Goal: Task Accomplishment & Management: Use online tool/utility

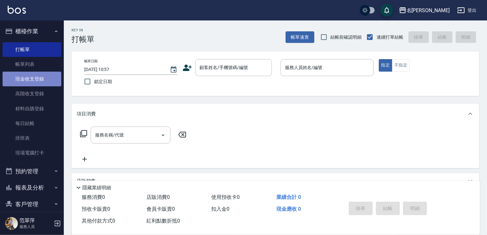
click at [34, 74] on link "現金收支登錄" at bounding box center [32, 78] width 59 height 15
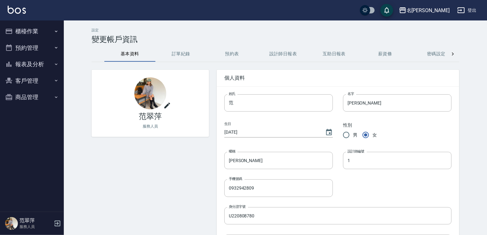
click at [29, 33] on button "櫃檯作業" at bounding box center [32, 31] width 59 height 17
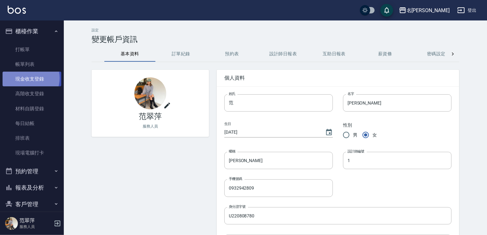
click at [28, 78] on link "現金收支登錄" at bounding box center [32, 78] width 59 height 15
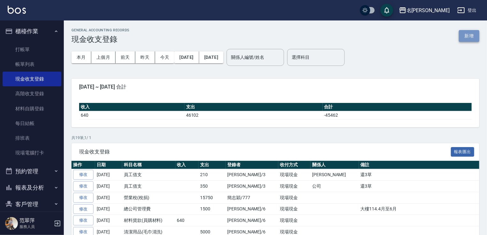
click at [463, 39] on button "新增" at bounding box center [469, 36] width 20 height 12
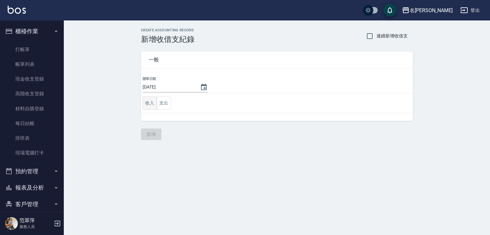
click at [151, 104] on button "收入" at bounding box center [150, 102] width 14 height 13
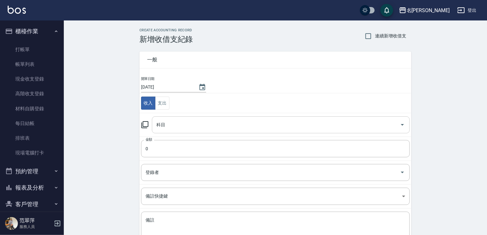
click at [162, 129] on input "科目" at bounding box center [276, 124] width 242 height 11
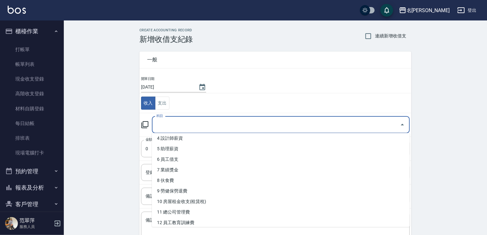
scroll to position [47, 0]
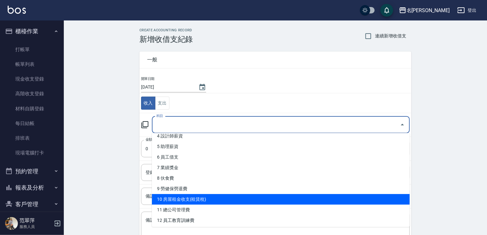
click at [202, 197] on li "10 房屋租金收支(租賃稅)" at bounding box center [281, 199] width 258 height 11
type input "10 房屋租金收支(租賃稅)"
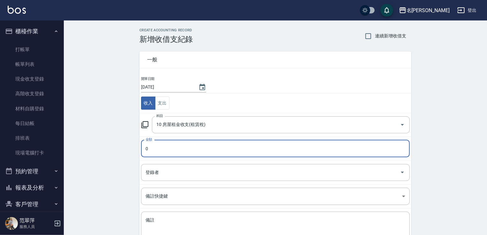
click at [165, 144] on input "0" at bounding box center [275, 148] width 269 height 17
type input "010000"
click at [168, 175] on input "登錄者" at bounding box center [270, 172] width 253 height 11
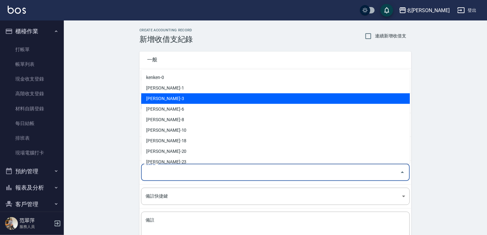
click at [159, 95] on li "[PERSON_NAME]-3" at bounding box center [275, 98] width 269 height 11
type input "[PERSON_NAME]-3"
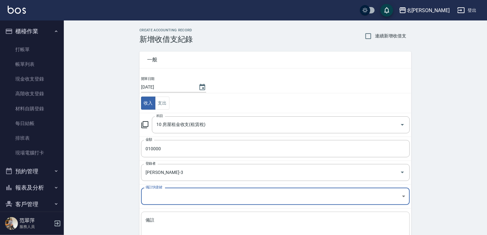
click at [174, 215] on div "x 備註" at bounding box center [275, 227] width 269 height 32
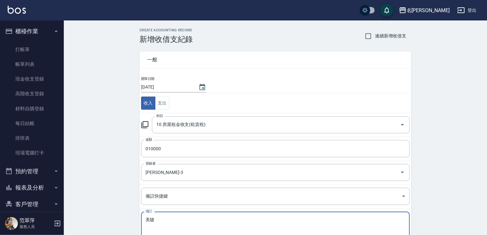
scroll to position [46, 0]
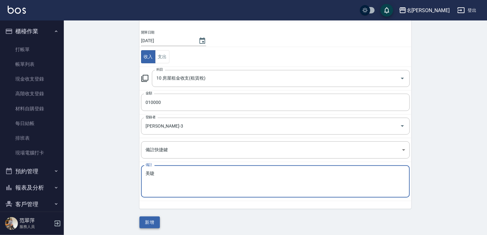
type textarea "美睫"
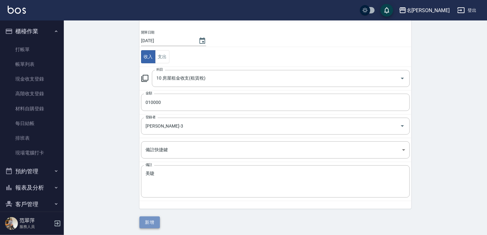
click at [150, 222] on button "新增" at bounding box center [149, 222] width 20 height 12
